Goal: Transaction & Acquisition: Purchase product/service

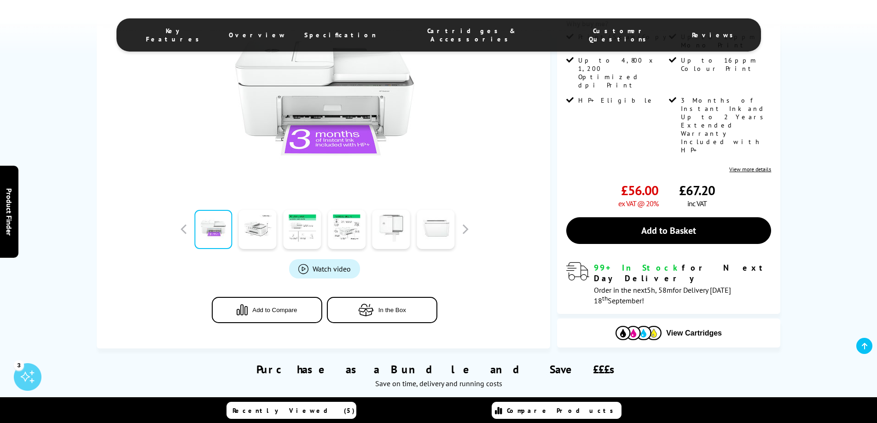
scroll to position [230, 0]
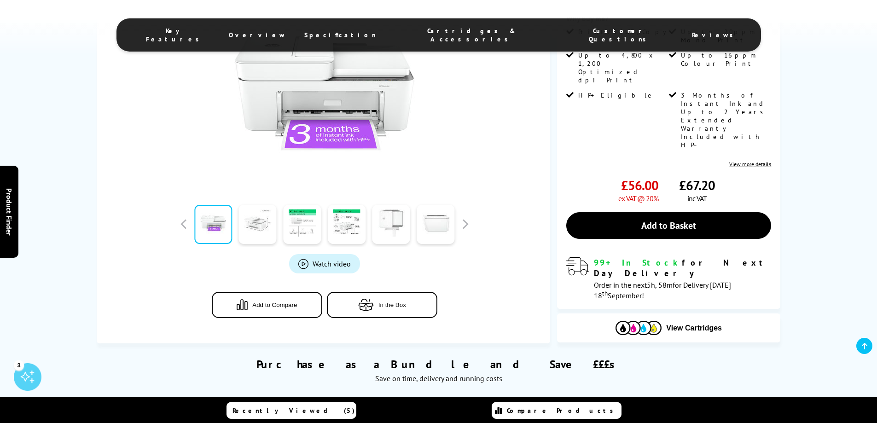
click at [264, 230] on link at bounding box center [258, 224] width 38 height 39
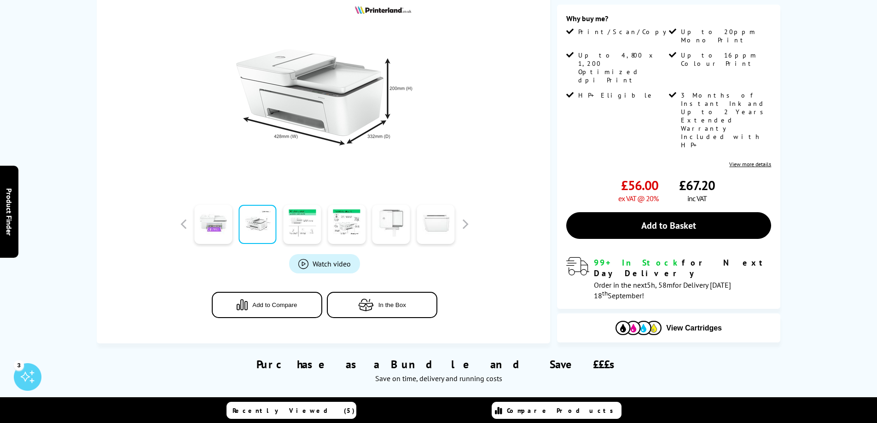
scroll to position [0, 0]
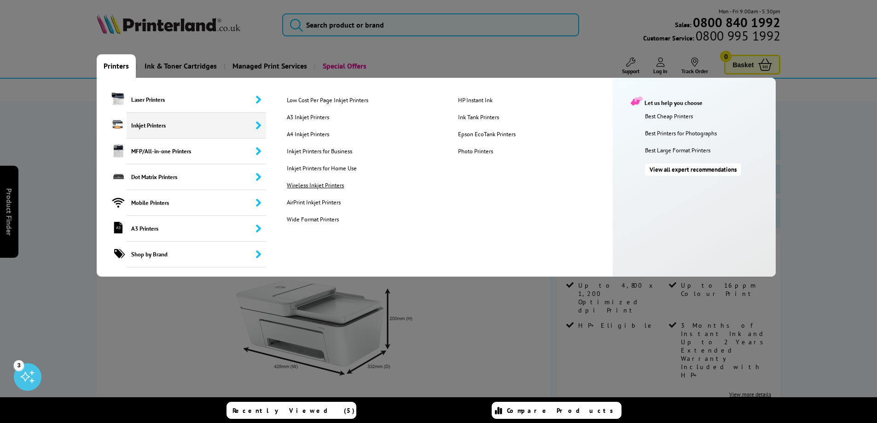
click at [303, 185] on link "Wireless Inkjet Printers" at bounding box center [365, 185] width 170 height 8
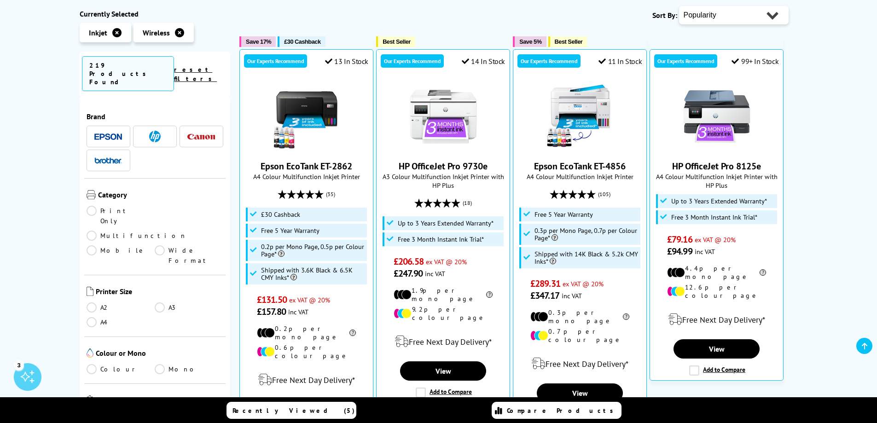
scroll to position [230, 0]
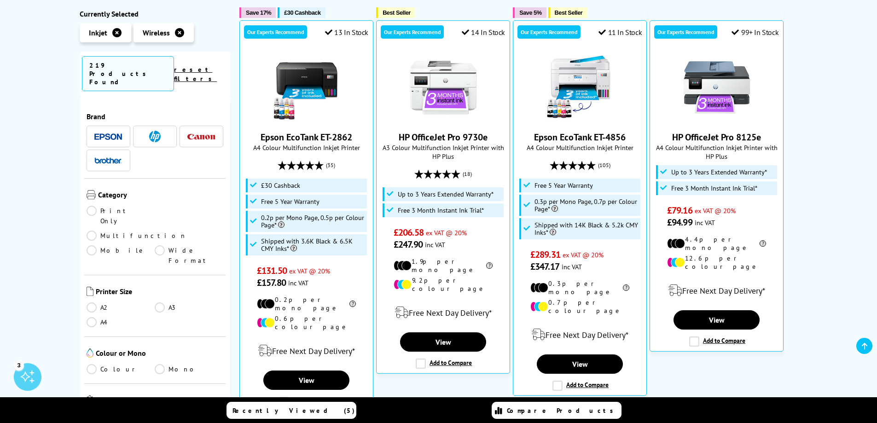
click at [161, 231] on link "Multifunction" at bounding box center [137, 236] width 100 height 10
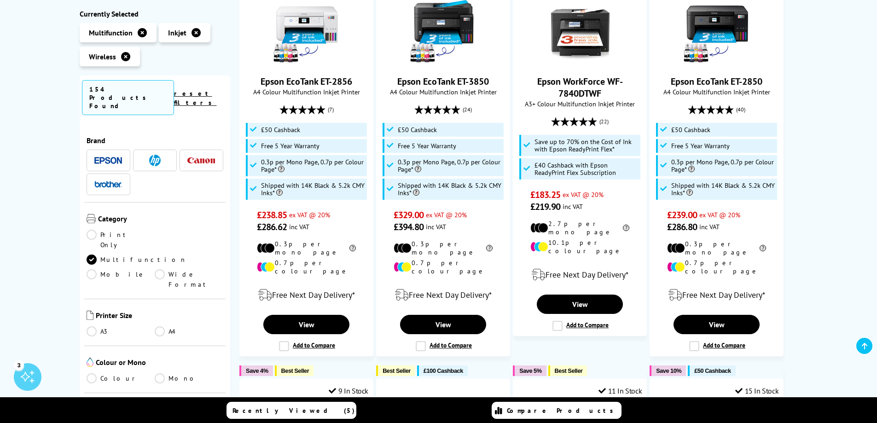
scroll to position [77, 0]
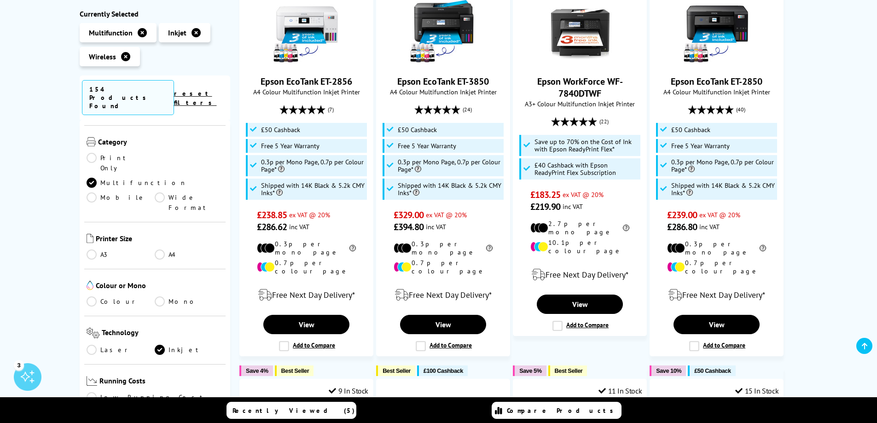
click at [92, 297] on link "Colour" at bounding box center [121, 302] width 69 height 10
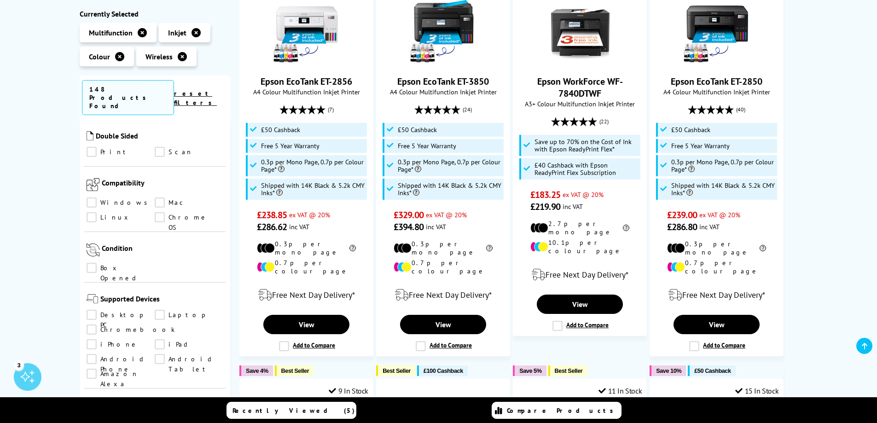
scroll to position [461, 0]
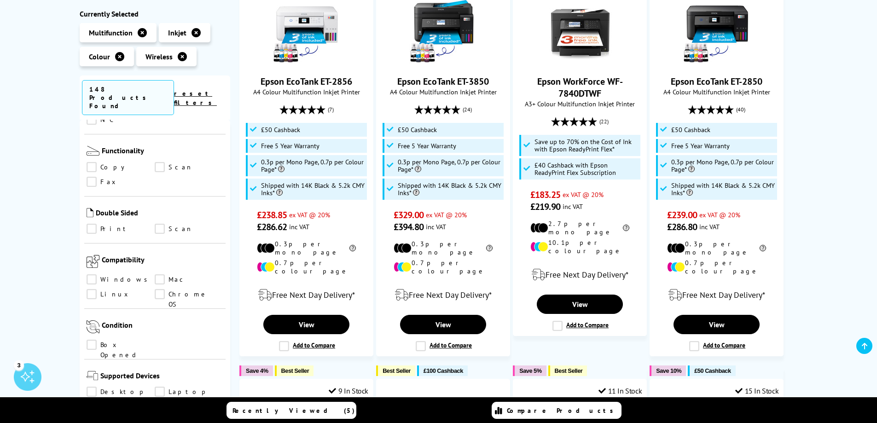
click at [88, 224] on link "Print" at bounding box center [121, 229] width 69 height 10
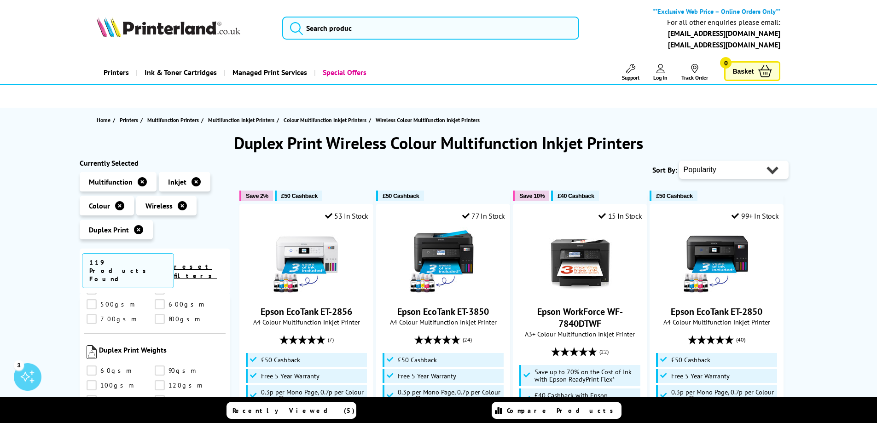
click at [734, 169] on select "Popularity Rating Price - Low to High Price - High to Low Running Costs - Low t…" at bounding box center [734, 170] width 110 height 18
select select "Price Ascending"
click at [679, 161] on select "Popularity Rating Price - Low to High Price - High to Low Running Costs - Low t…" at bounding box center [734, 170] width 110 height 18
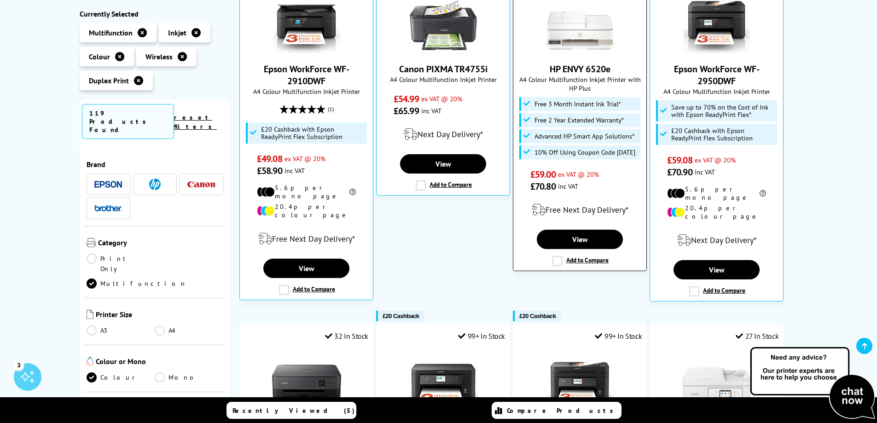
scroll to position [230, 0]
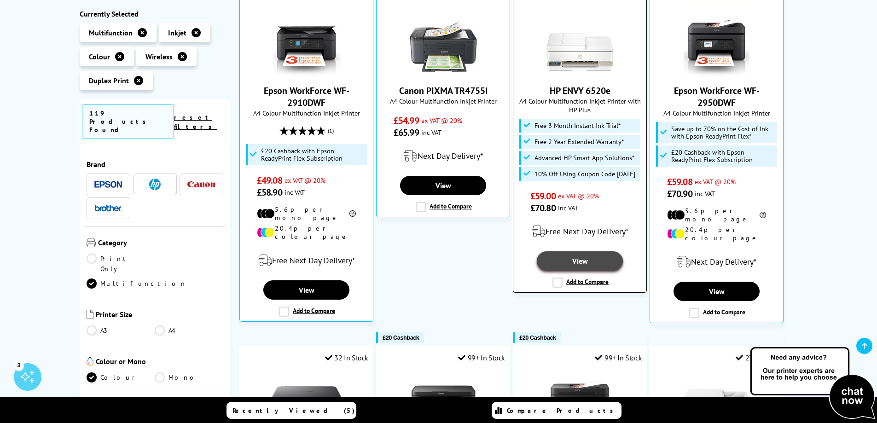
click at [587, 260] on link "View" at bounding box center [580, 260] width 86 height 19
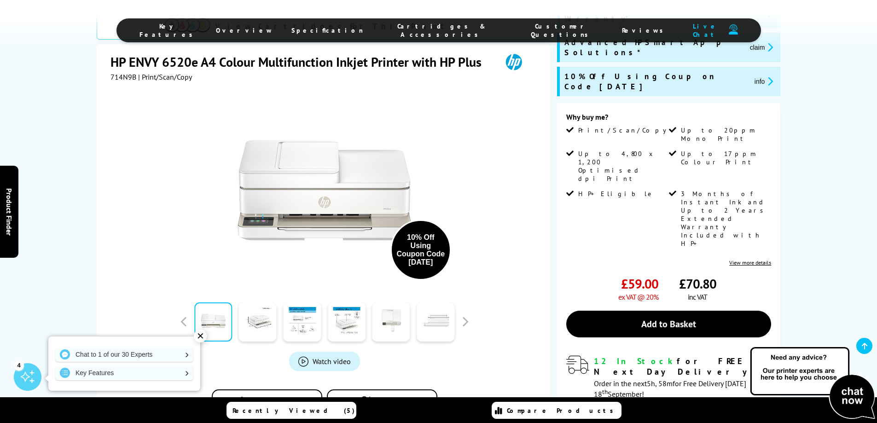
scroll to position [153, 0]
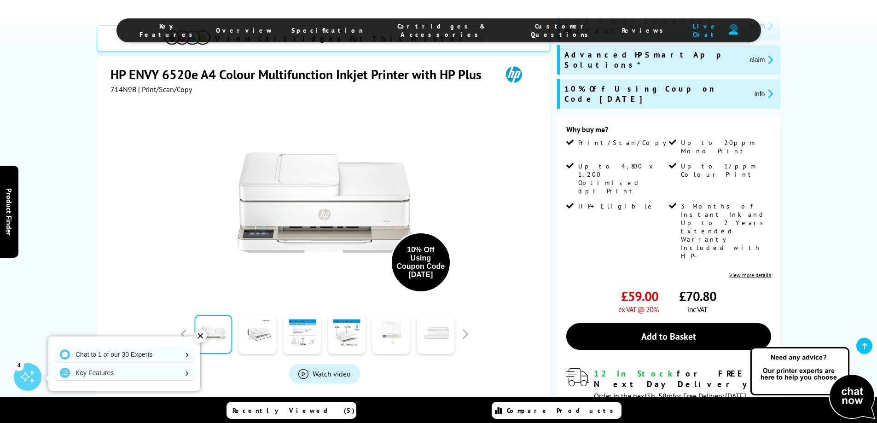
click at [401, 315] on link at bounding box center [392, 334] width 38 height 39
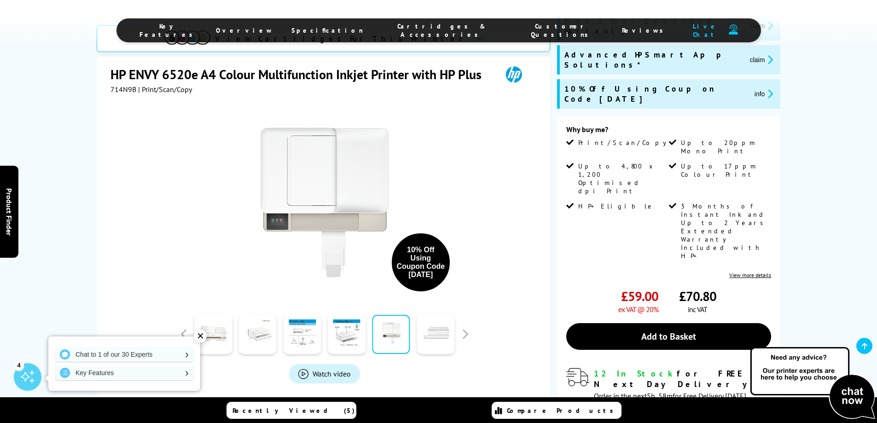
click at [272, 315] on link at bounding box center [258, 334] width 38 height 39
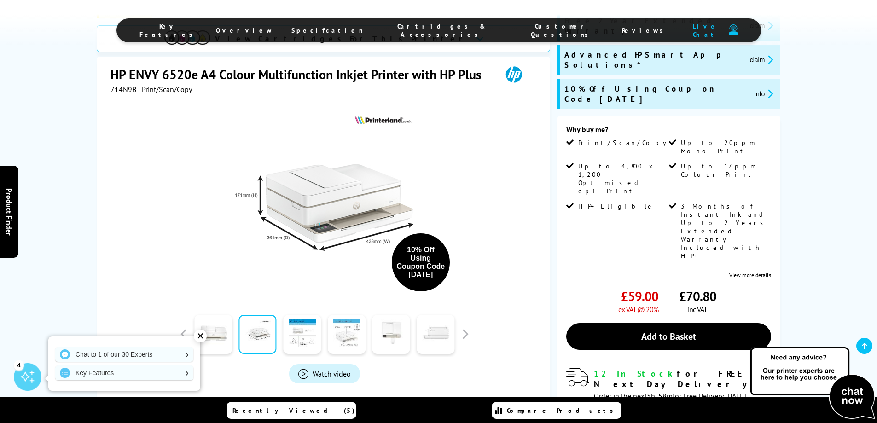
click at [333, 315] on link at bounding box center [347, 334] width 38 height 39
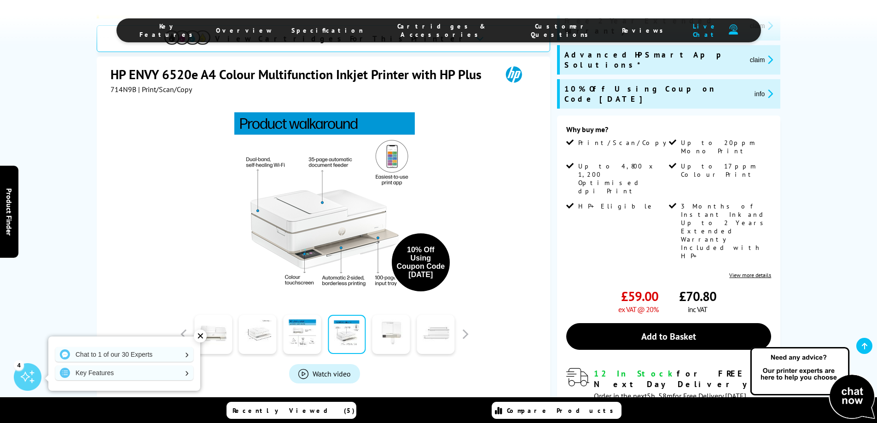
click at [267, 315] on link at bounding box center [258, 334] width 38 height 39
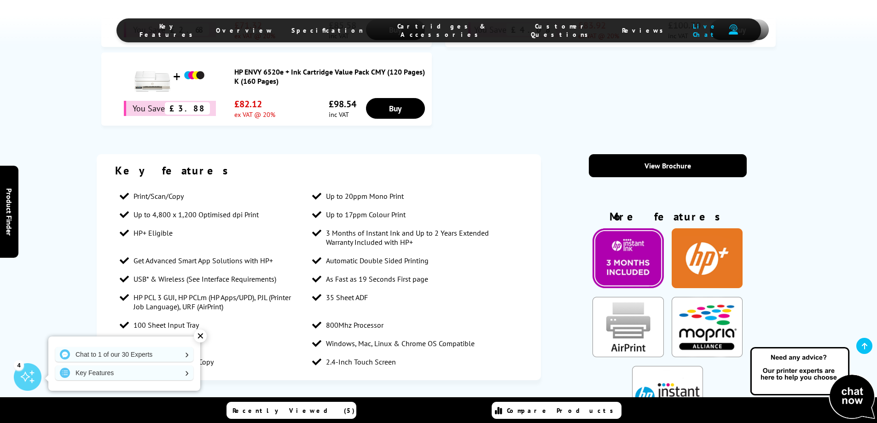
scroll to position [768, 0]
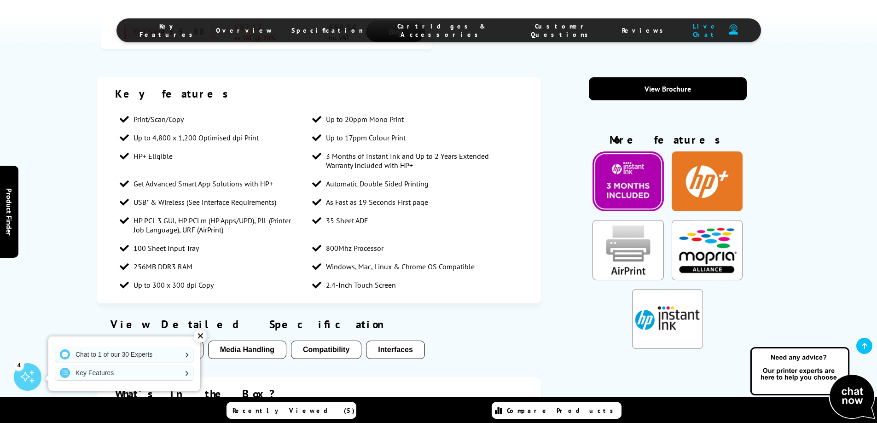
click at [199, 338] on div "✕" at bounding box center [200, 336] width 13 height 13
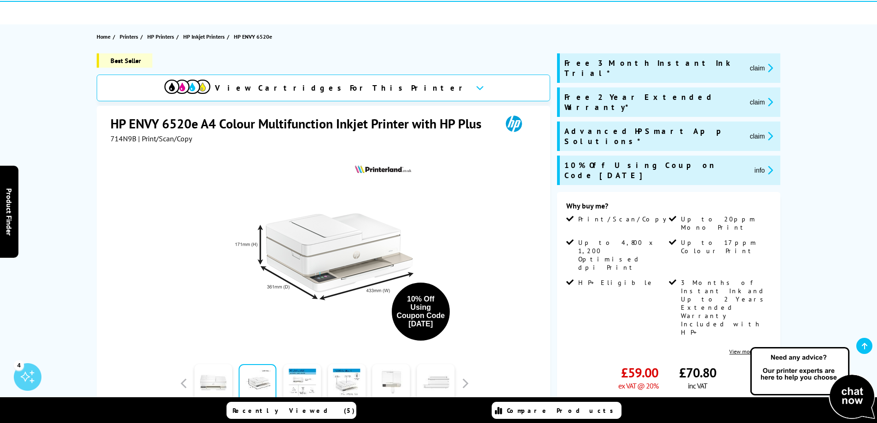
scroll to position [153, 0]
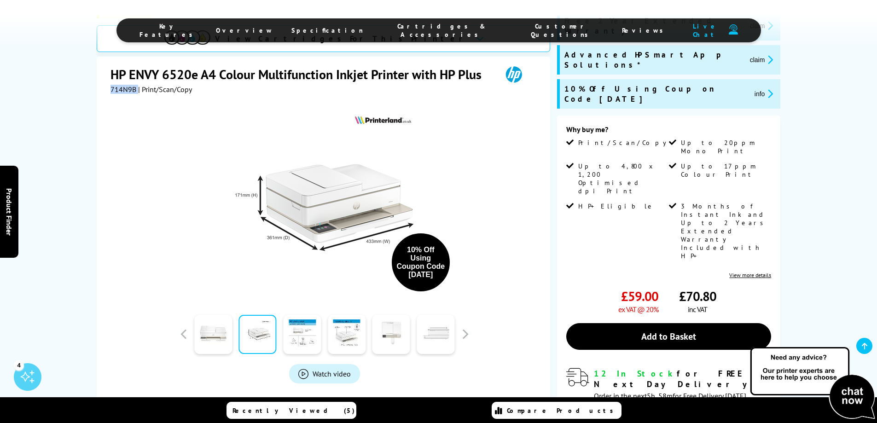
drag, startPoint x: 111, startPoint y: 62, endPoint x: 135, endPoint y: 64, distance: 24.5
click at [135, 85] on div "714N9B | Print/Scan/Copy" at bounding box center [152, 89] width 82 height 9
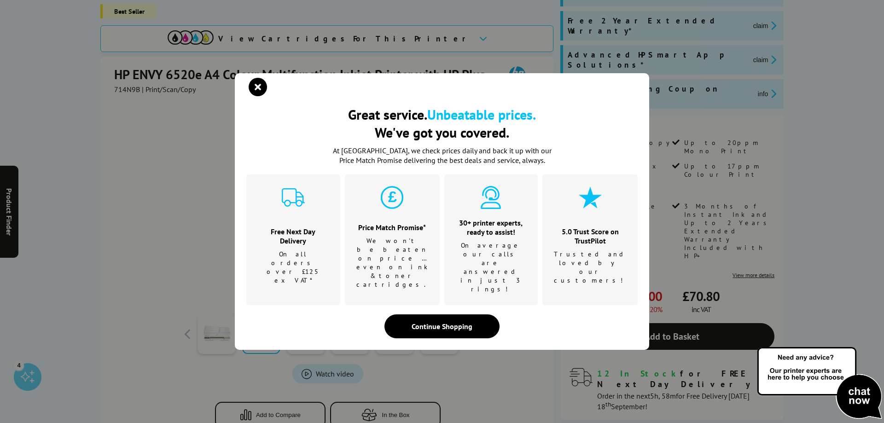
drag, startPoint x: 130, startPoint y: 64, endPoint x: 123, endPoint y: 63, distance: 7.1
drag, startPoint x: 123, startPoint y: 63, endPoint x: 96, endPoint y: 63, distance: 27.2
click at [96, 63] on div "Great service. Unbeatable prices. We've got you covered. Great service. Unbeata…" at bounding box center [442, 211] width 884 height 423
click at [256, 96] on icon "close modal" at bounding box center [258, 87] width 18 height 18
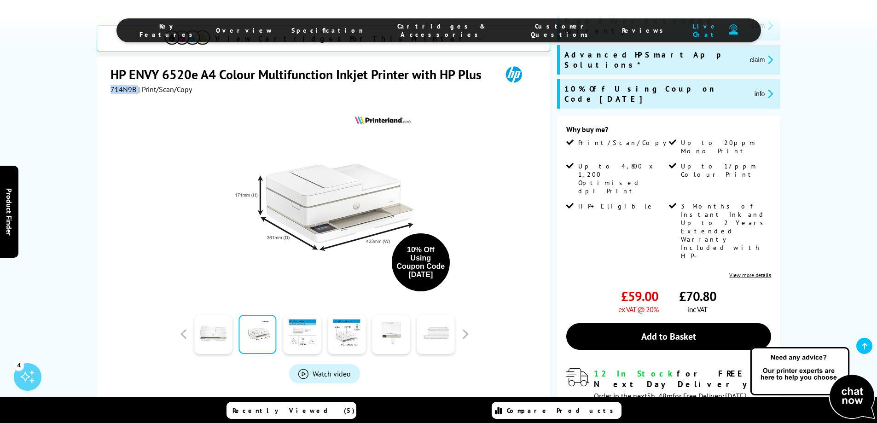
drag, startPoint x: 108, startPoint y: 61, endPoint x: 135, endPoint y: 64, distance: 27.3
click at [135, 64] on div "HP ENVY 6520e A4 Colour Multifunction Inkjet Printer with HP Plus 714N9B | Prin…" at bounding box center [324, 255] width 454 height 397
copy div "714N9B"
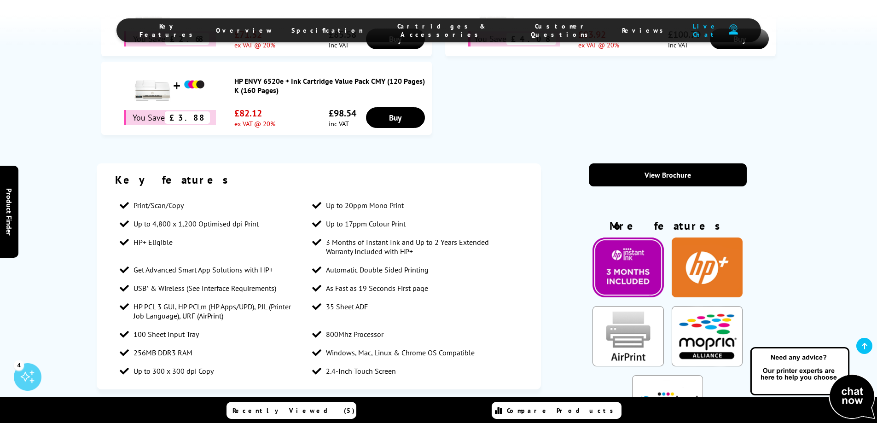
scroll to position [691, 0]
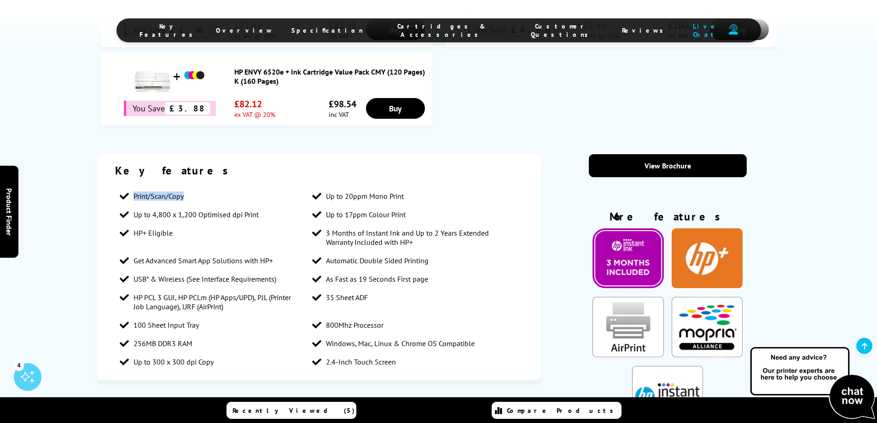
drag, startPoint x: 133, startPoint y: 170, endPoint x: 185, endPoint y: 172, distance: 52.5
click at [185, 187] on li "Print/Scan/Copy" at bounding box center [211, 196] width 193 height 18
copy span "Print/Scan/Copy"
drag, startPoint x: 325, startPoint y: 169, endPoint x: 412, endPoint y: 173, distance: 87.1
click at [412, 187] on li "Up to 20ppm Mono Print" at bounding box center [404, 196] width 193 height 18
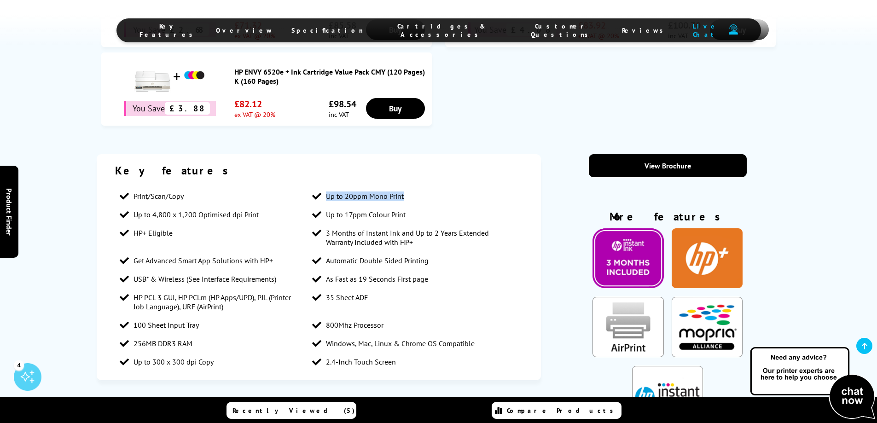
copy span "Up to 20ppm Mono Print"
drag, startPoint x: 325, startPoint y: 188, endPoint x: 426, endPoint y: 189, distance: 100.9
click at [426, 205] on li "Up to 17ppm Colour Print" at bounding box center [404, 214] width 193 height 18
copy span "Up to 17ppm Colour Print"
drag, startPoint x: 327, startPoint y: 234, endPoint x: 428, endPoint y: 236, distance: 100.9
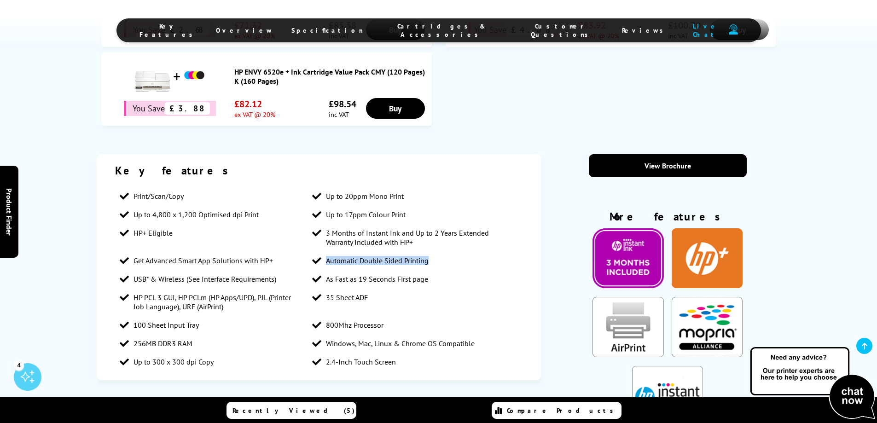
click at [428, 256] on span "Automatic Double Sided Printing" at bounding box center [377, 260] width 103 height 9
copy span "Automatic Double Sided Printing"
drag, startPoint x: 327, startPoint y: 336, endPoint x: 399, endPoint y: 334, distance: 72.3
click at [399, 353] on li "2.4-Inch Touch Screen" at bounding box center [404, 362] width 193 height 18
copy span "2.4-Inch Touch Screen"
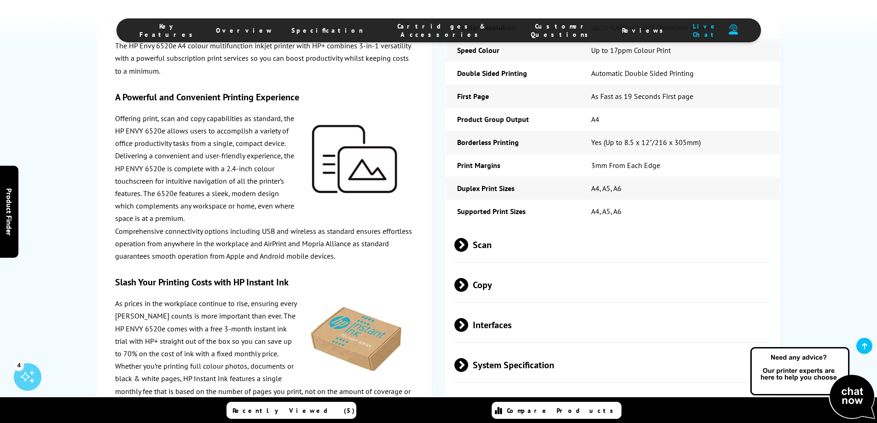
scroll to position [1382, 0]
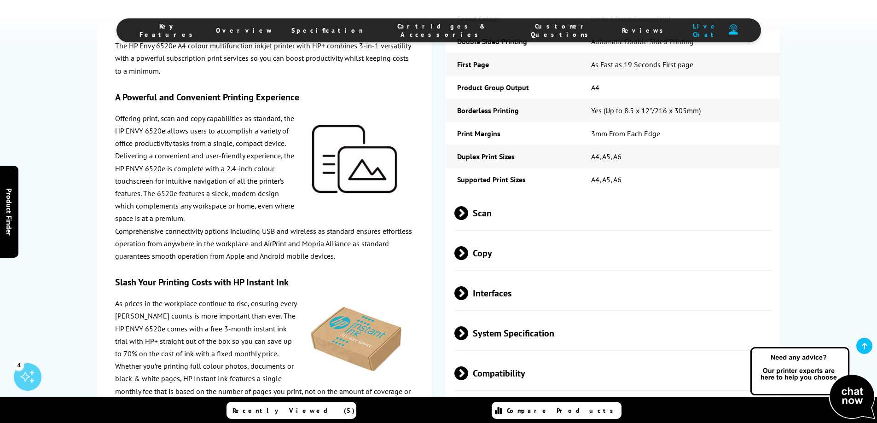
click at [468, 206] on span at bounding box center [468, 213] width 0 height 14
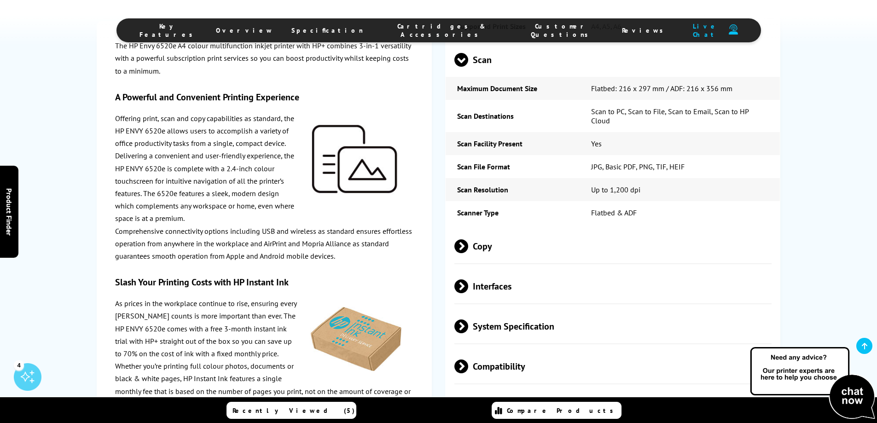
scroll to position [1612, 0]
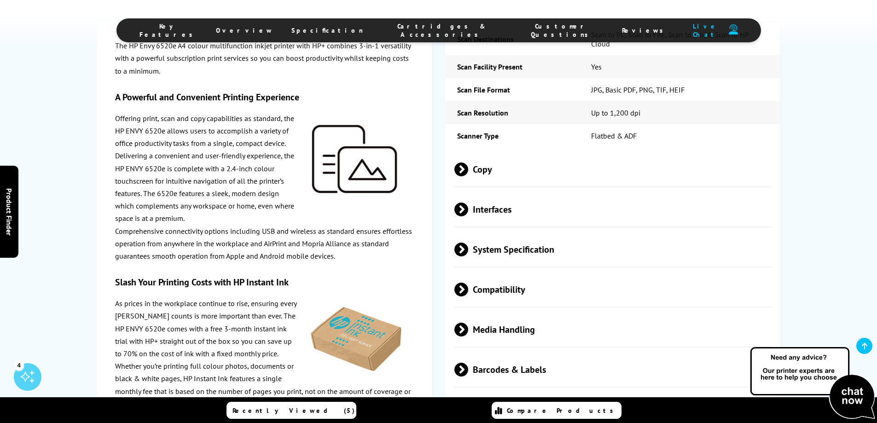
click at [468, 163] on span at bounding box center [468, 170] width 0 height 14
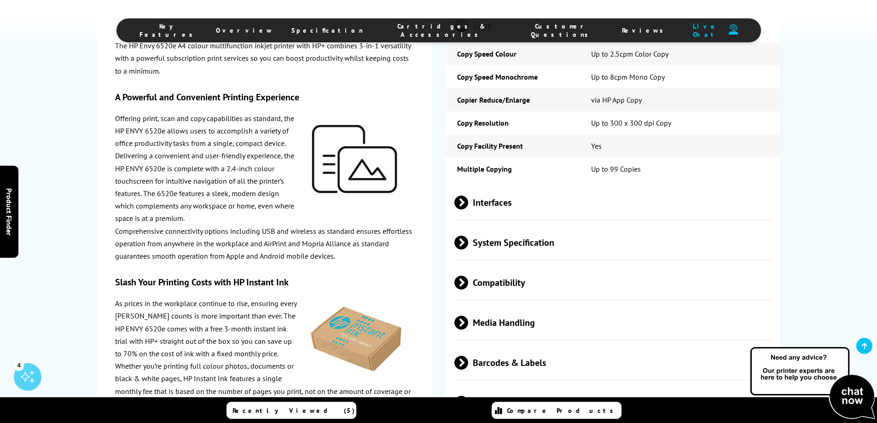
scroll to position [1765, 0]
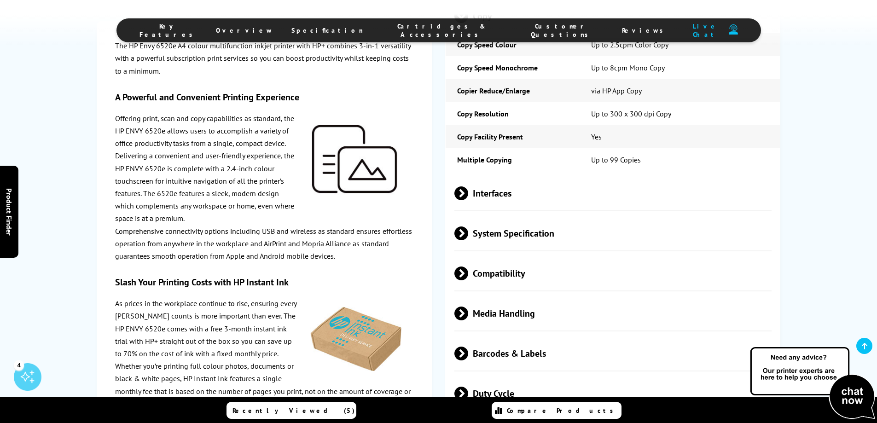
click at [468, 187] on span at bounding box center [468, 194] width 0 height 14
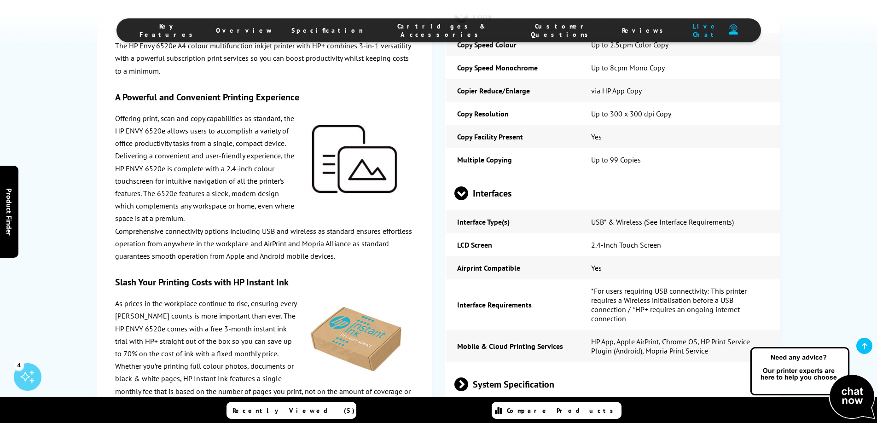
scroll to position [1842, 0]
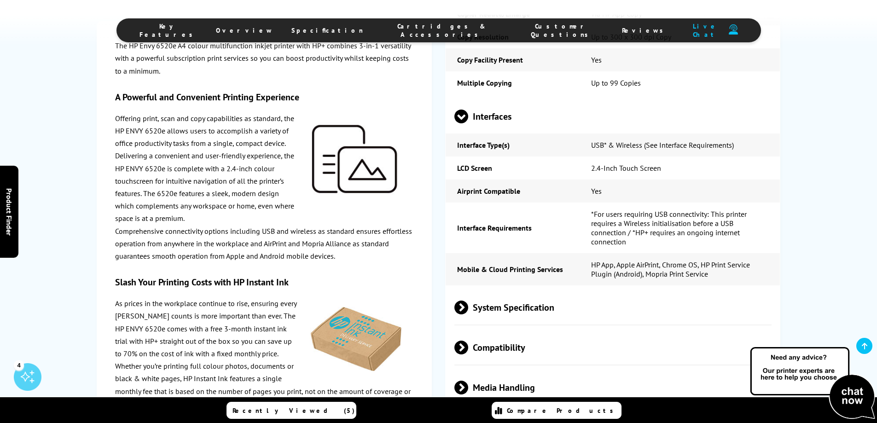
click at [653, 290] on span "System Specification" at bounding box center [614, 307] width 318 height 35
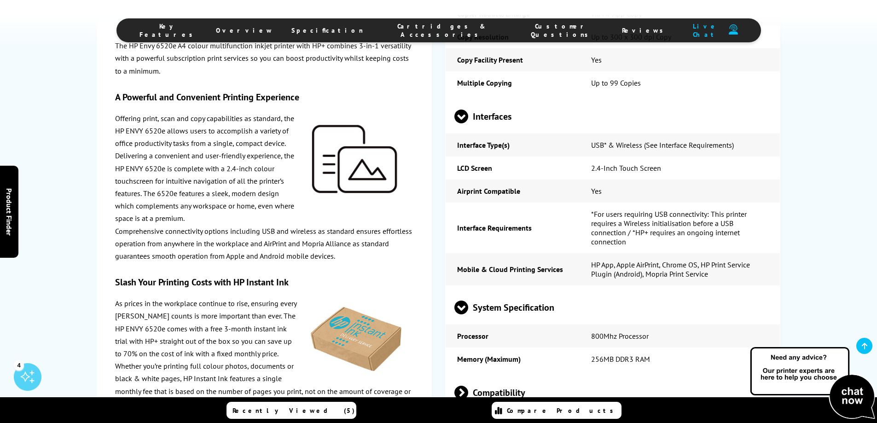
click at [653, 290] on span "System Specification" at bounding box center [614, 307] width 318 height 35
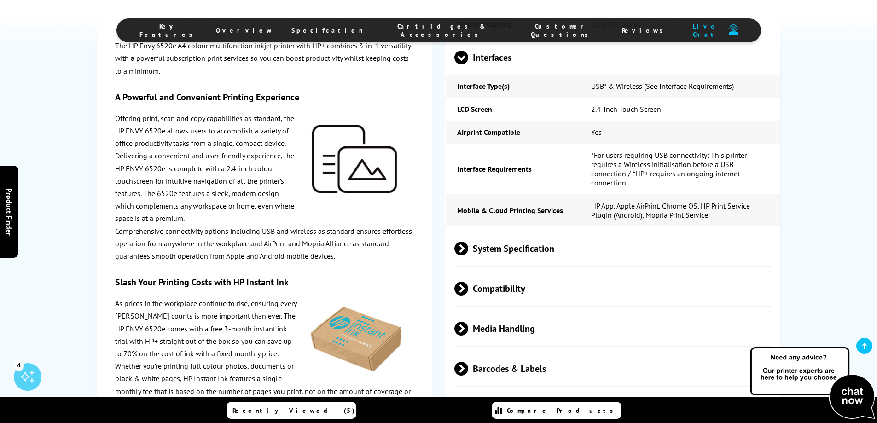
scroll to position [1919, 0]
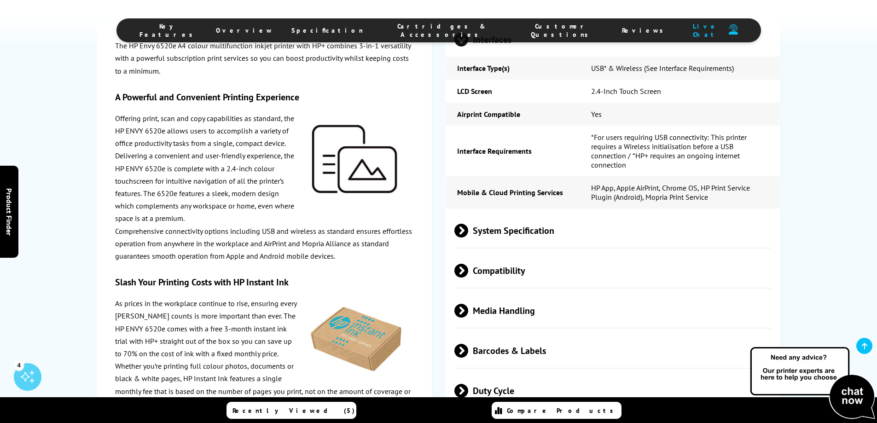
click at [486, 253] on span "Compatibility" at bounding box center [614, 270] width 318 height 35
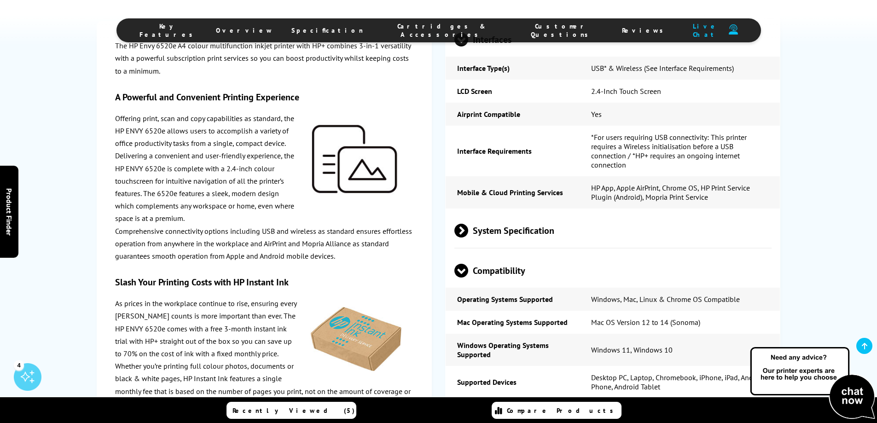
click at [486, 253] on span "Compatibility" at bounding box center [614, 270] width 318 height 35
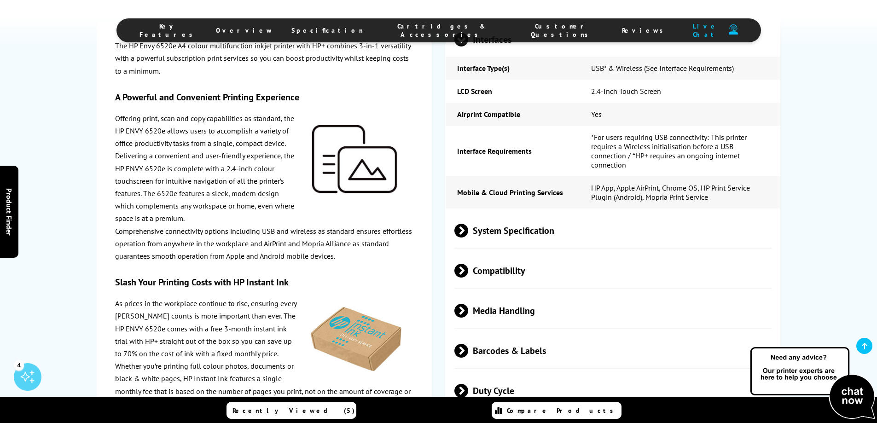
scroll to position [1995, 0]
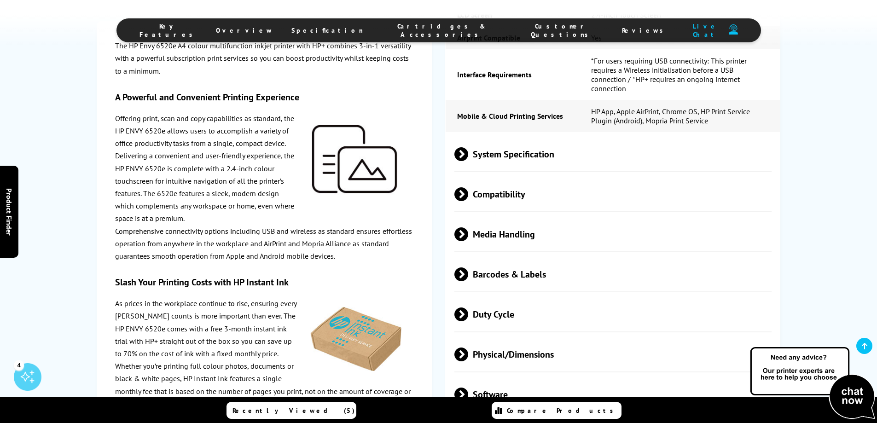
click at [491, 217] on span "Media Handling" at bounding box center [614, 234] width 318 height 35
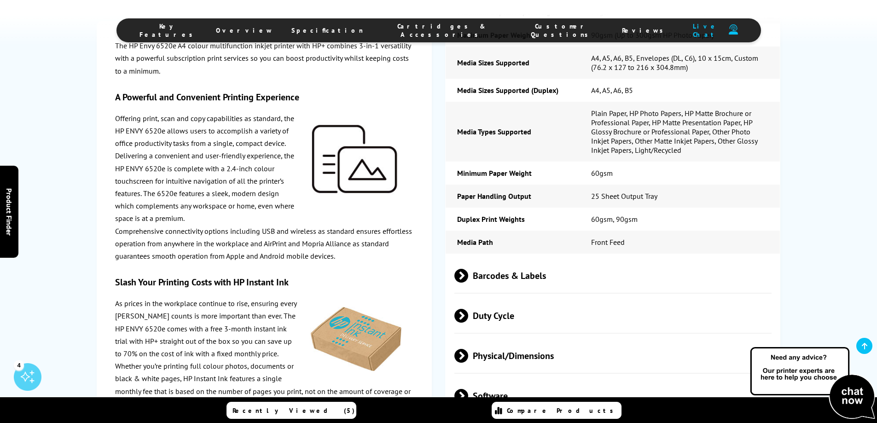
scroll to position [2303, 0]
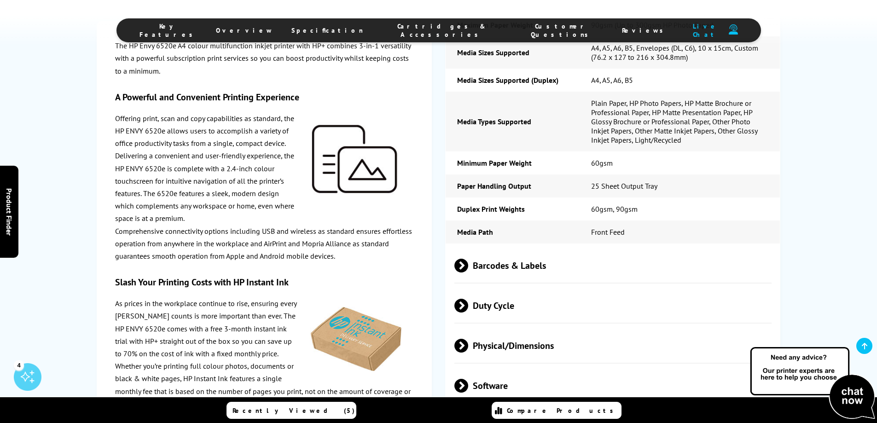
click at [499, 288] on span "Duty Cycle" at bounding box center [614, 305] width 318 height 35
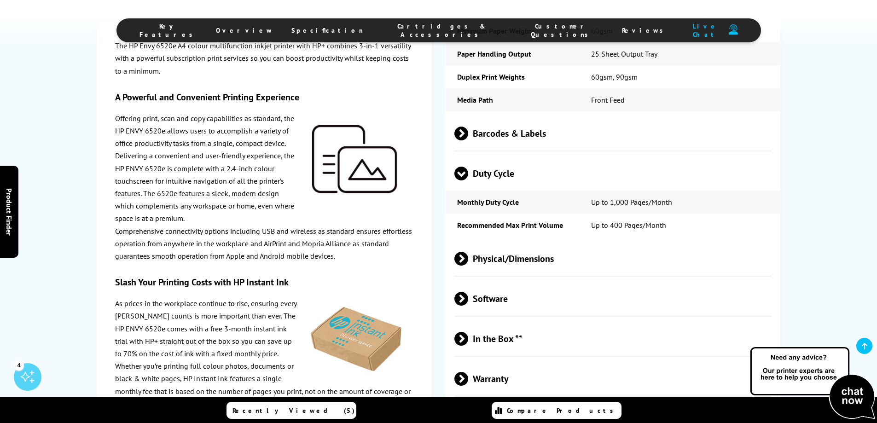
scroll to position [2456, 0]
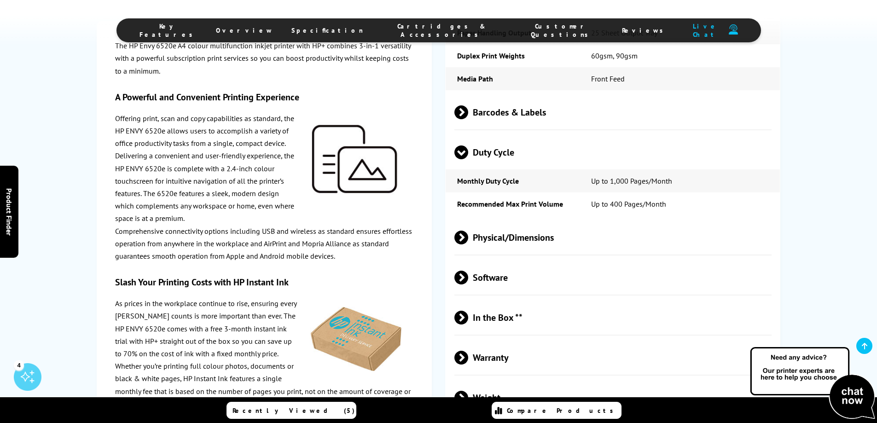
click at [519, 220] on span "Physical/Dimensions" at bounding box center [614, 237] width 318 height 35
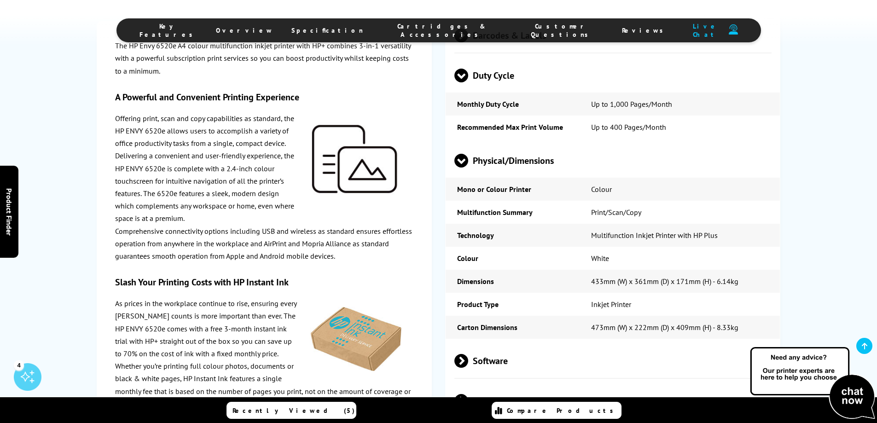
scroll to position [2610, 0]
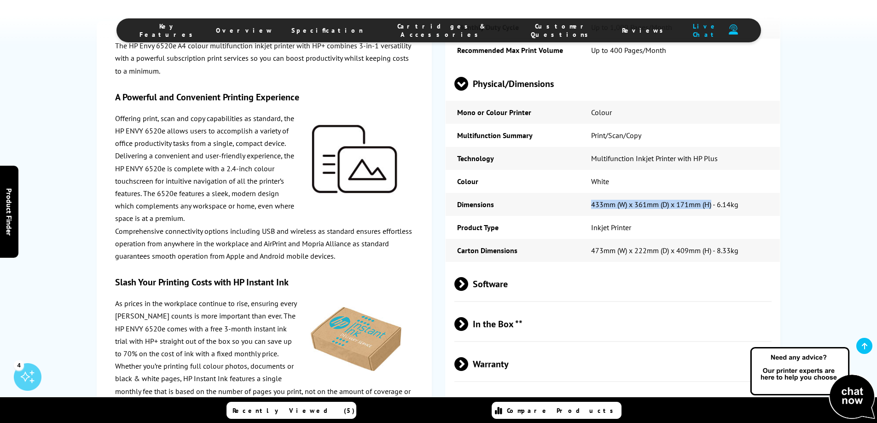
drag, startPoint x: 590, startPoint y: 168, endPoint x: 712, endPoint y: 173, distance: 122.6
click at [712, 193] on td "433mm (W) x 361mm (D) x 171mm (H) - 6.14kg" at bounding box center [680, 204] width 201 height 23
copy td "433mm (W) x 361mm (D) x 171mm (H)"
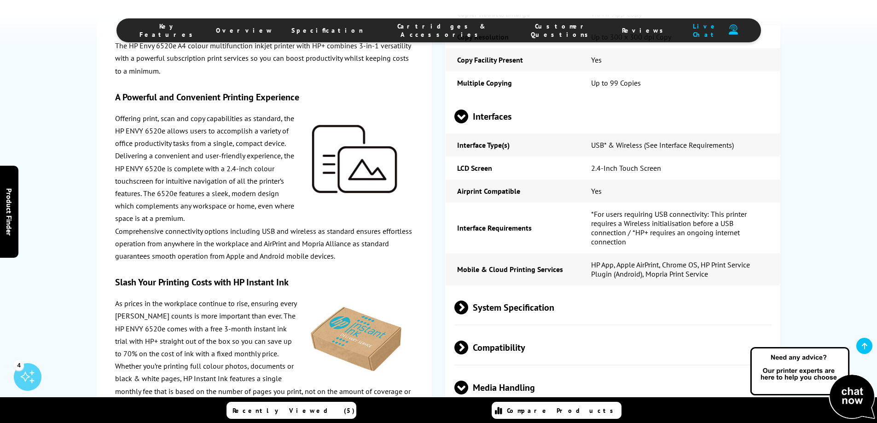
scroll to position [1765, 0]
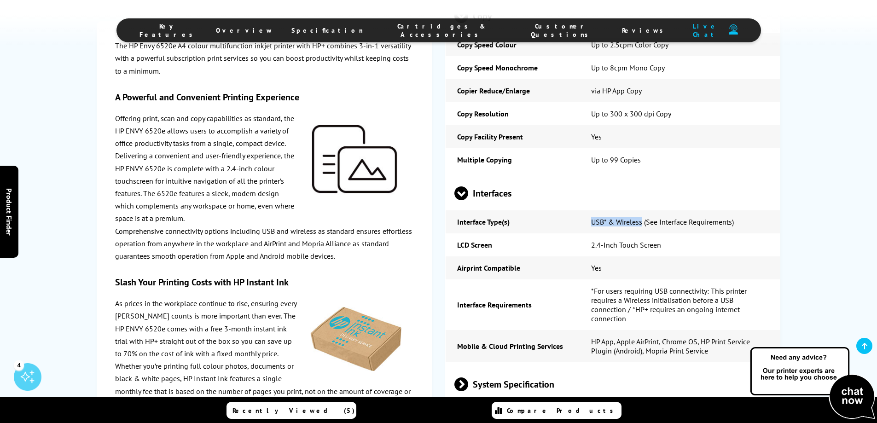
drag, startPoint x: 591, startPoint y: 187, endPoint x: 642, endPoint y: 189, distance: 51.2
click at [642, 210] on td "USB* & Wireless (See Interface Requirements)" at bounding box center [680, 221] width 201 height 23
copy td "USB* & Wireless"
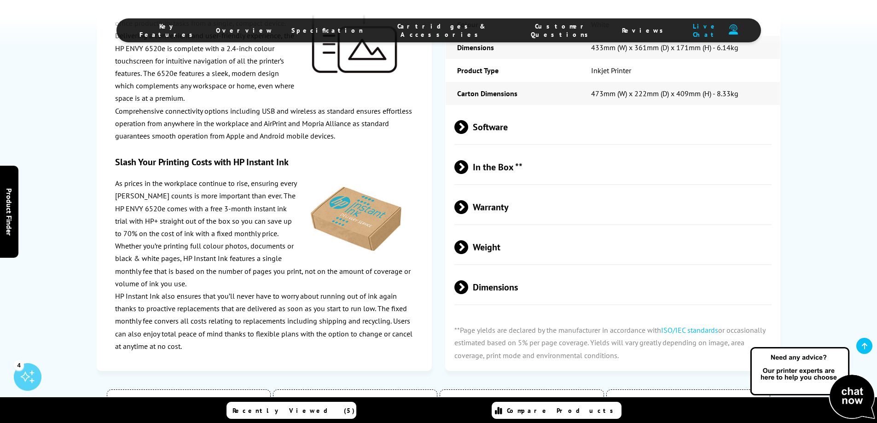
scroll to position [2686, 0]
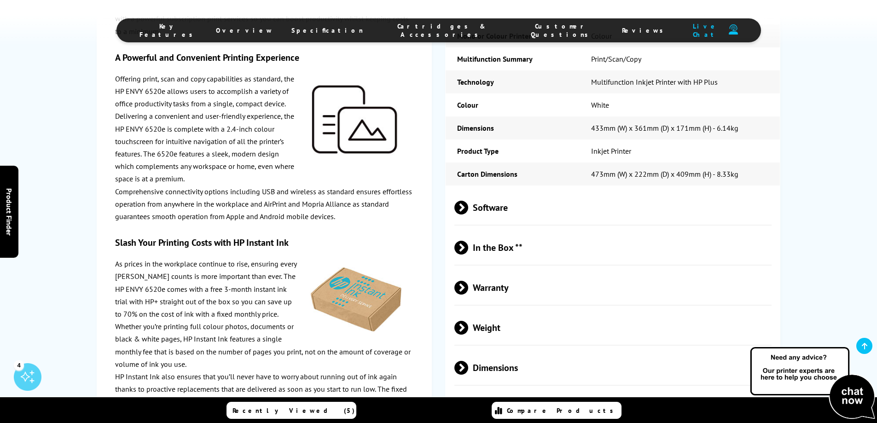
click at [468, 241] on span at bounding box center [468, 248] width 0 height 14
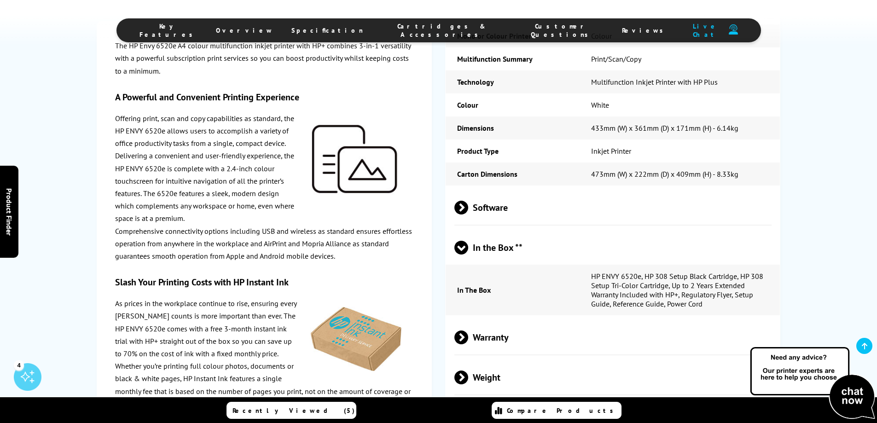
click at [468, 201] on span at bounding box center [468, 208] width 0 height 14
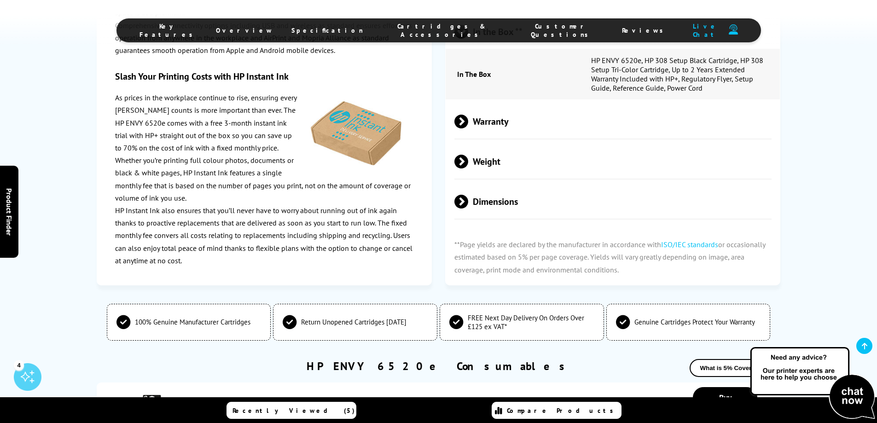
scroll to position [2993, 0]
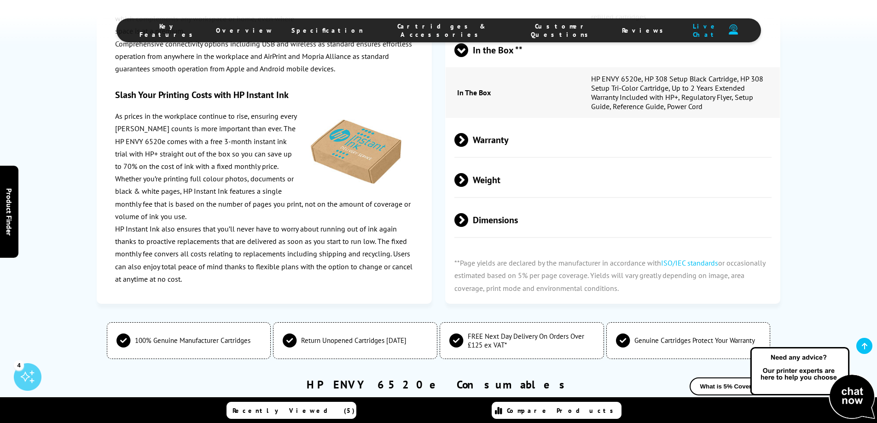
click at [468, 133] on span at bounding box center [468, 140] width 0 height 14
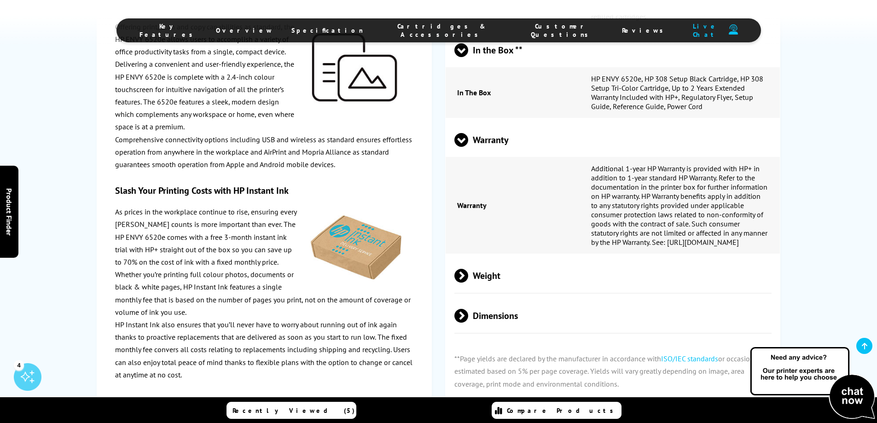
scroll to position [3070, 0]
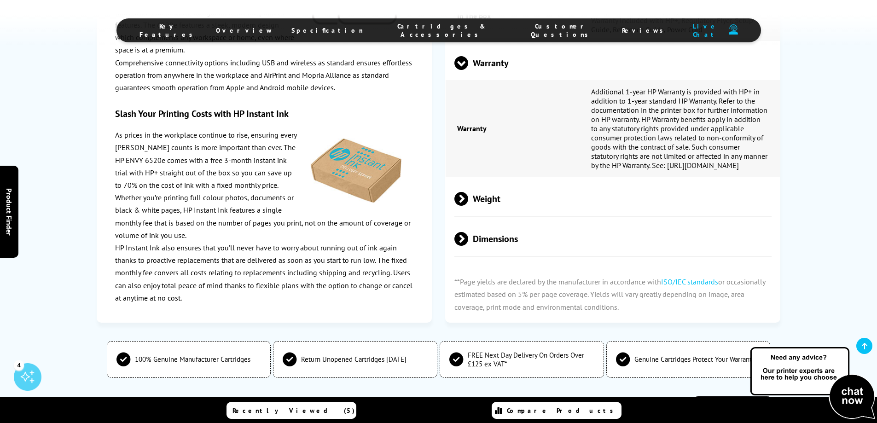
click at [468, 232] on span at bounding box center [468, 239] width 0 height 14
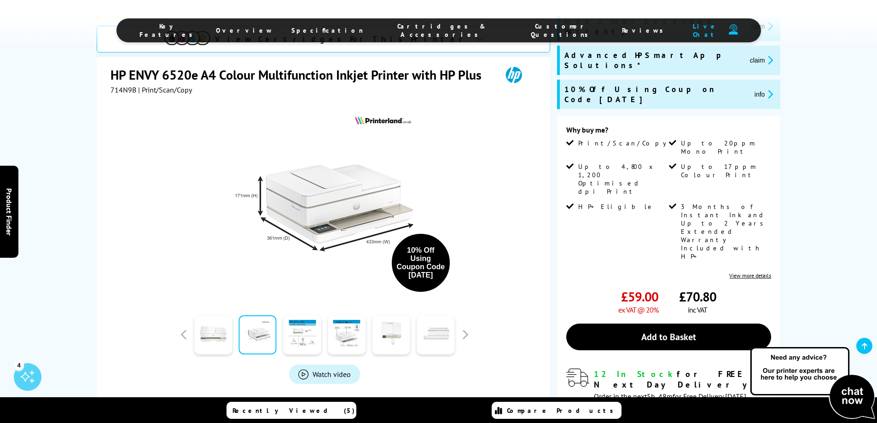
scroll to position [153, 0]
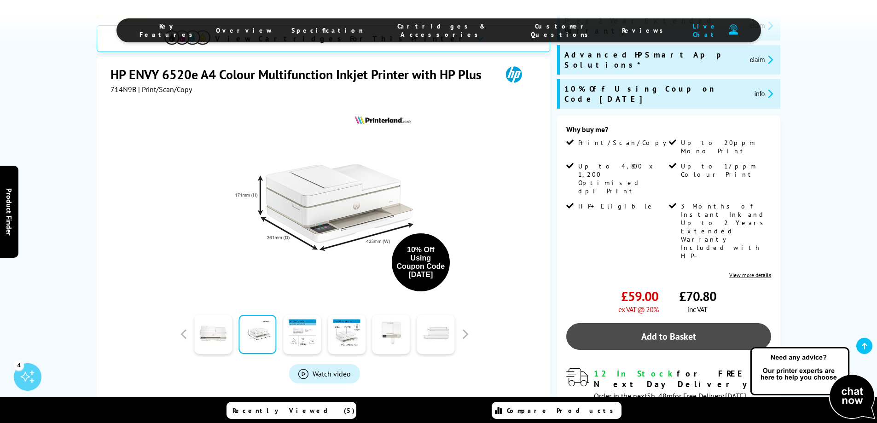
click at [694, 323] on link "Add to Basket" at bounding box center [668, 336] width 205 height 27
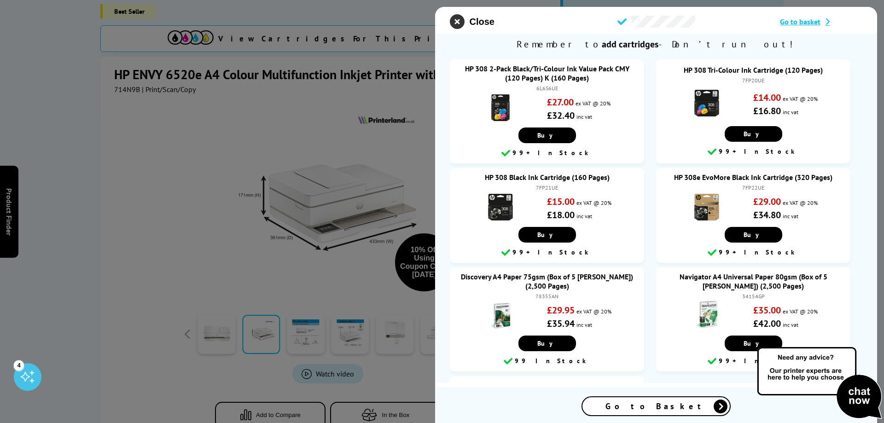
click at [457, 22] on icon "close modal" at bounding box center [457, 21] width 15 height 15
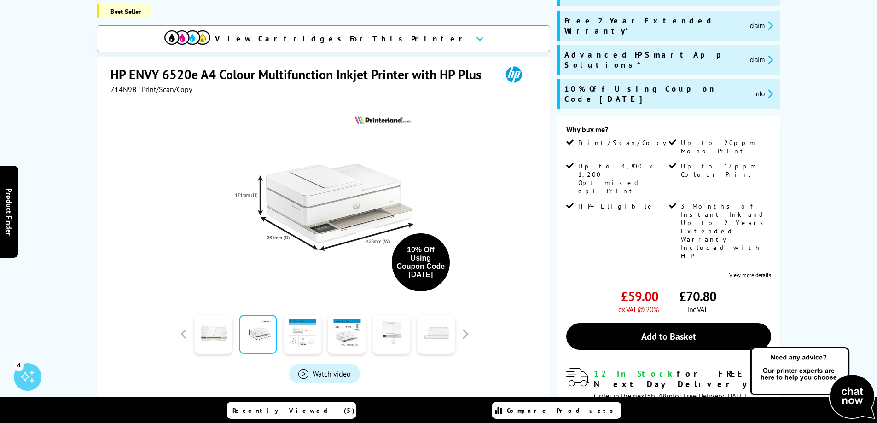
scroll to position [0, 0]
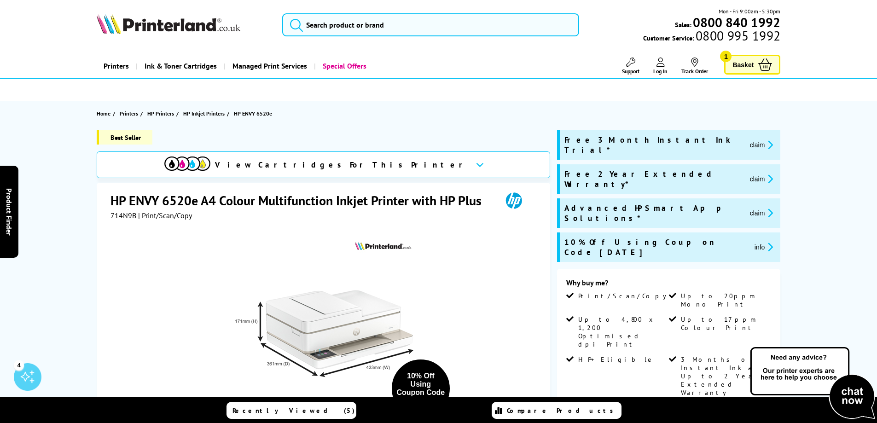
click at [661, 69] on span "Log In" at bounding box center [660, 71] width 14 height 7
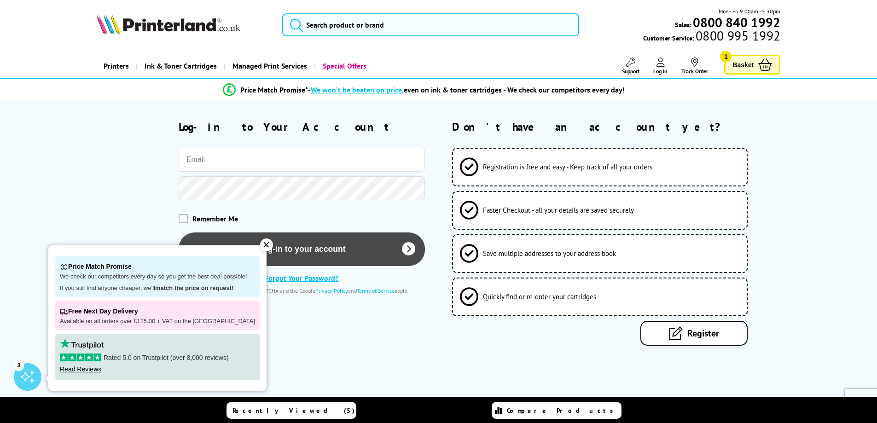
type input "[EMAIL_ADDRESS][DOMAIN_NAME]"
click at [366, 243] on button "Log-in to your account" at bounding box center [302, 250] width 246 height 34
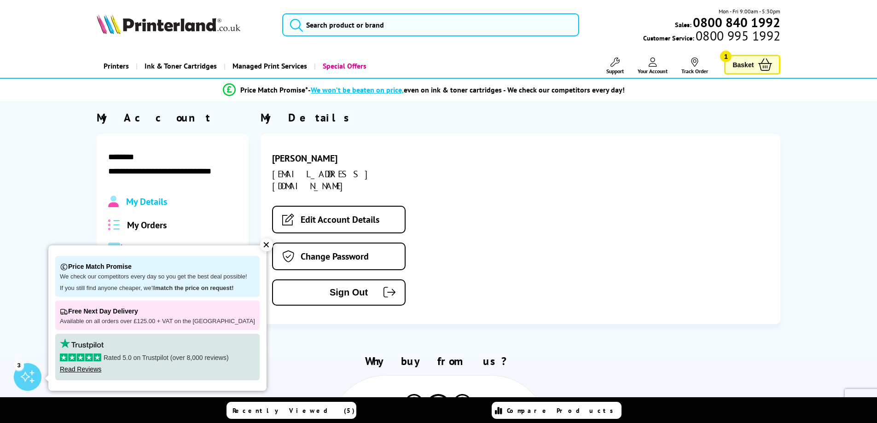
click at [768, 59] on icon at bounding box center [765, 64] width 14 height 12
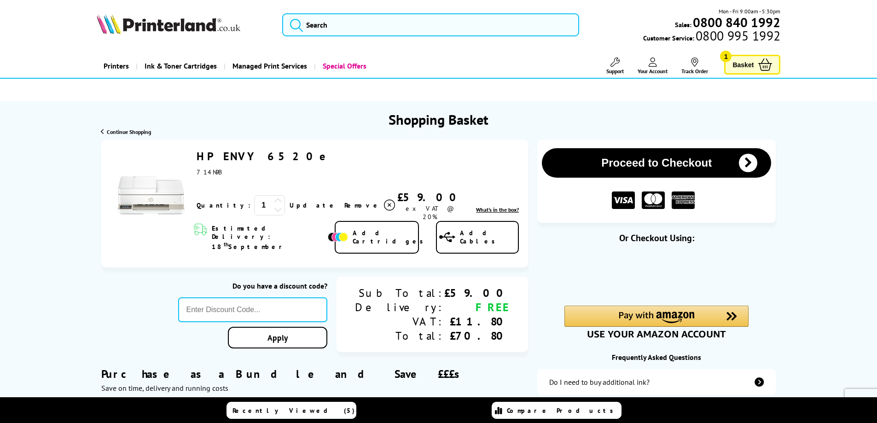
click at [232, 156] on link "HP ENVY 6520e" at bounding box center [266, 156] width 139 height 14
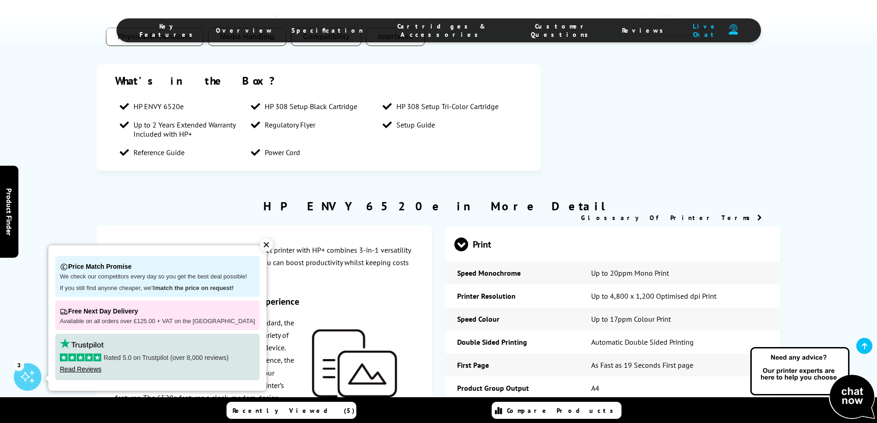
scroll to position [1151, 0]
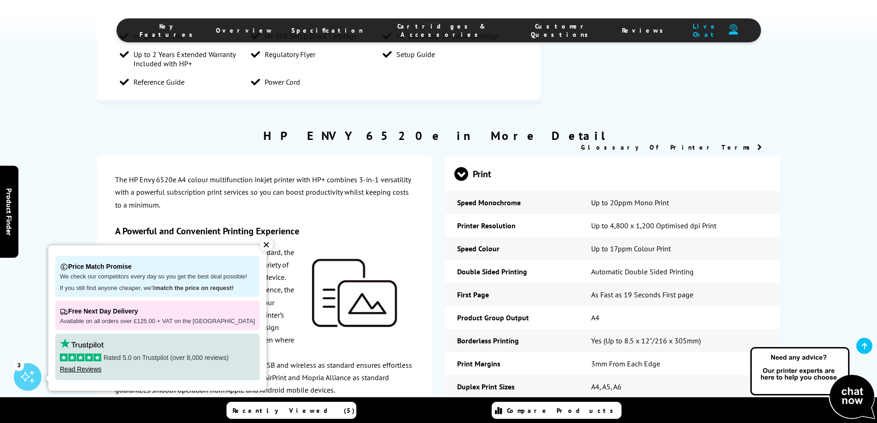
click at [260, 247] on div "✕" at bounding box center [266, 245] width 13 height 13
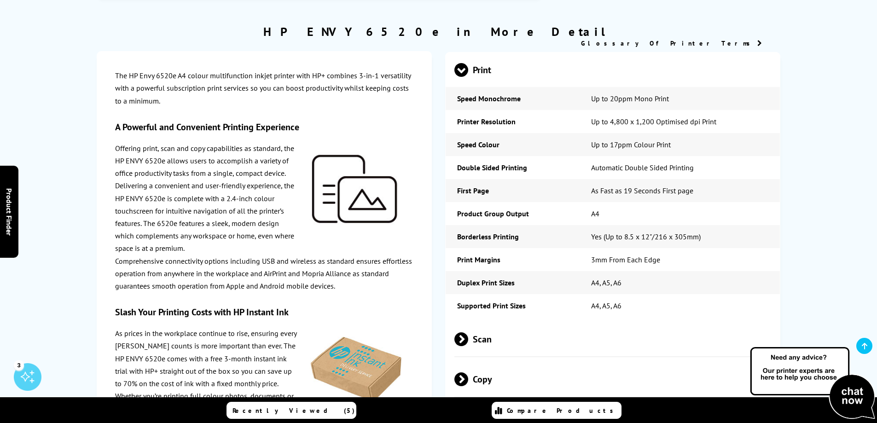
scroll to position [0, 0]
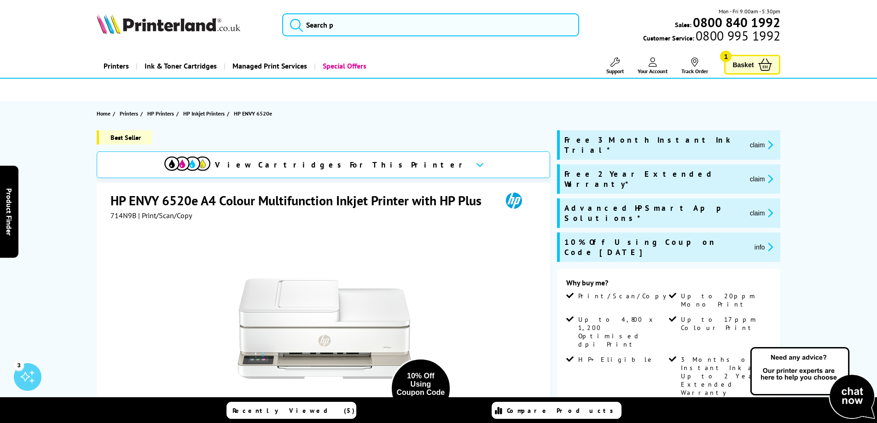
click at [752, 64] on span "Basket" at bounding box center [743, 64] width 21 height 12
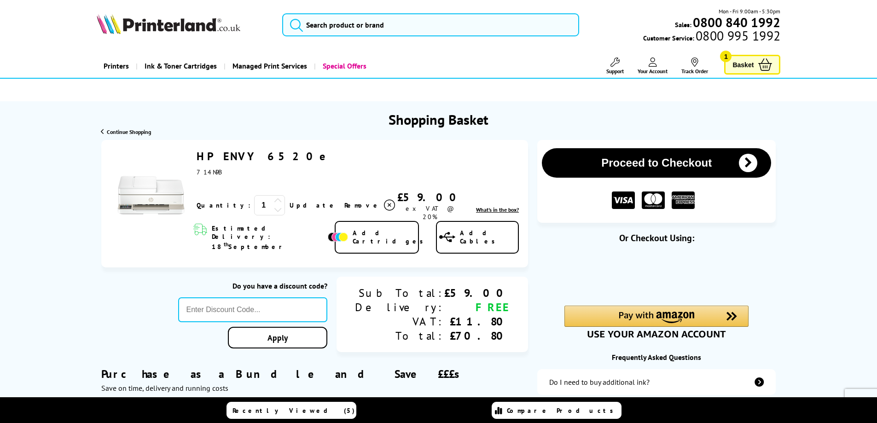
click at [220, 156] on link "HP ENVY 6520e" at bounding box center [266, 156] width 139 height 14
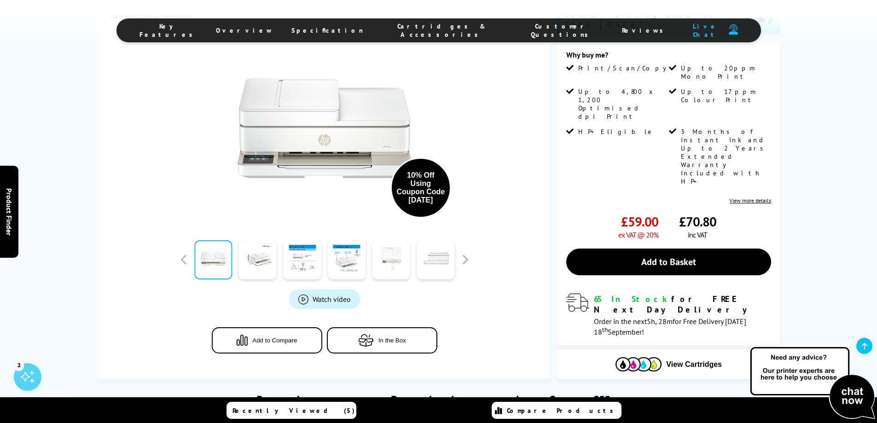
scroll to position [230, 0]
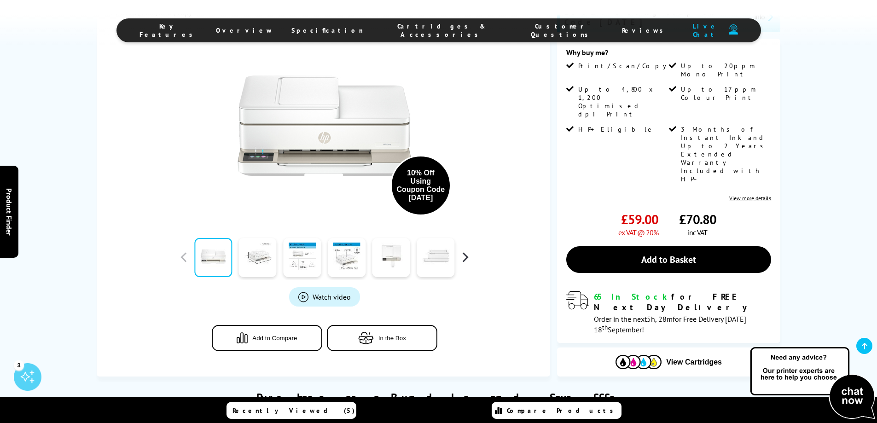
click at [466, 251] on button "button" at bounding box center [465, 258] width 14 height 14
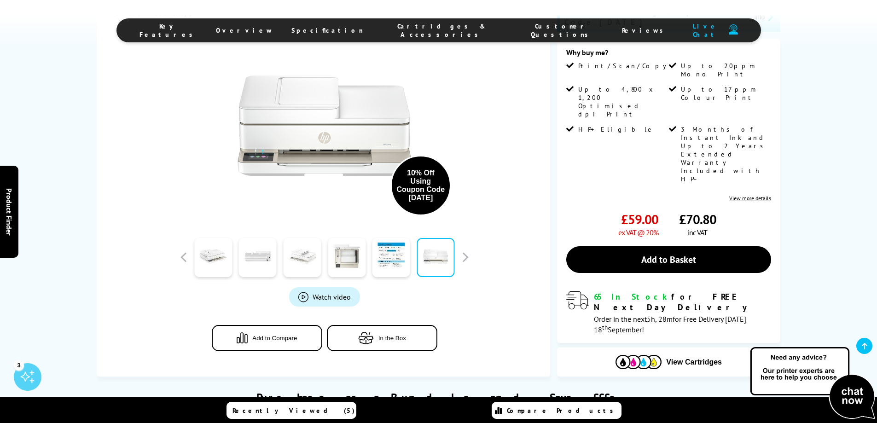
click at [299, 238] on link at bounding box center [302, 257] width 38 height 39
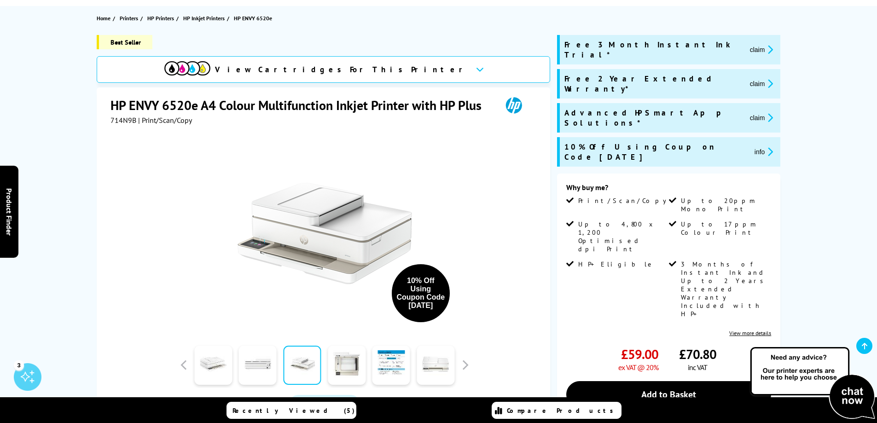
scroll to position [77, 0]
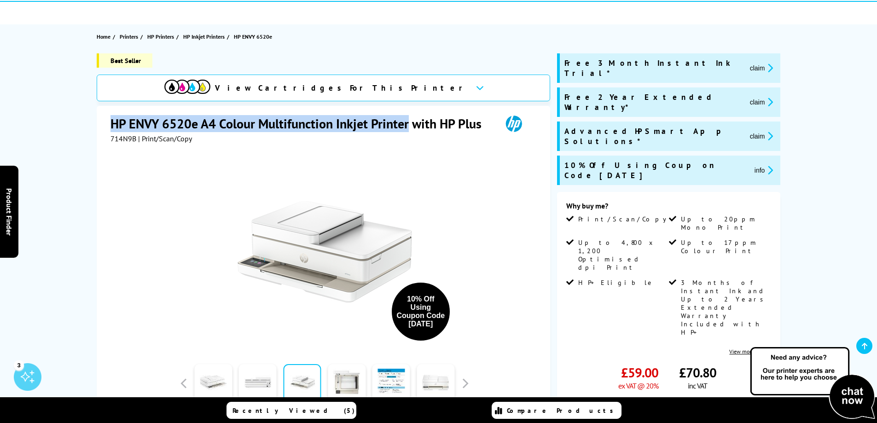
drag, startPoint x: 111, startPoint y: 124, endPoint x: 408, endPoint y: 128, distance: 296.6
click at [408, 128] on h1 "HP ENVY 6520e A4 Colour Multifunction Inkjet Printer with HP Plus" at bounding box center [301, 123] width 380 height 17
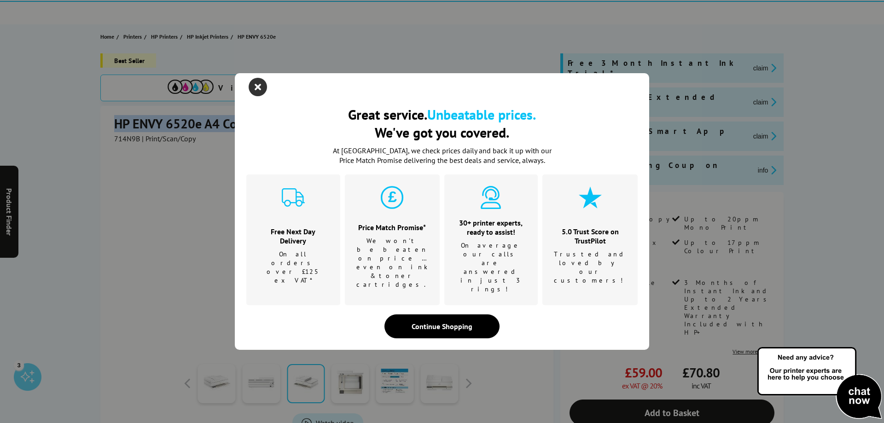
click at [257, 96] on icon "close modal" at bounding box center [258, 87] width 18 height 18
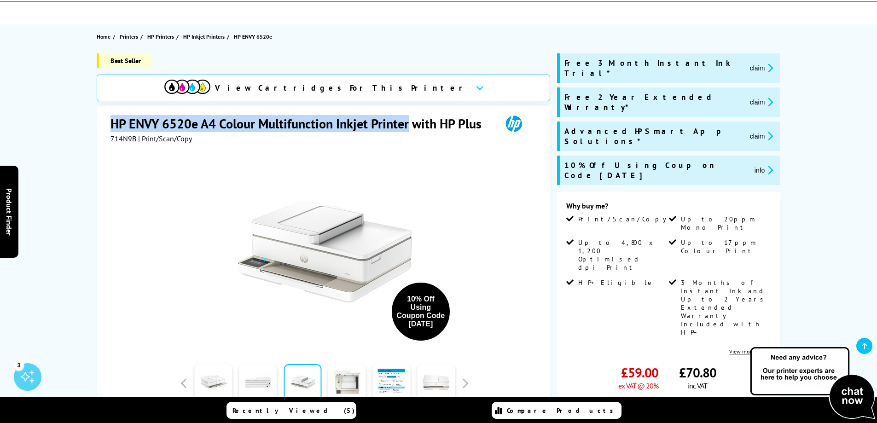
copy h1 "HP ENVY 6520e A4 Colour Multifunction Inkjet Printer"
